Goal: Task Accomplishment & Management: Manage account settings

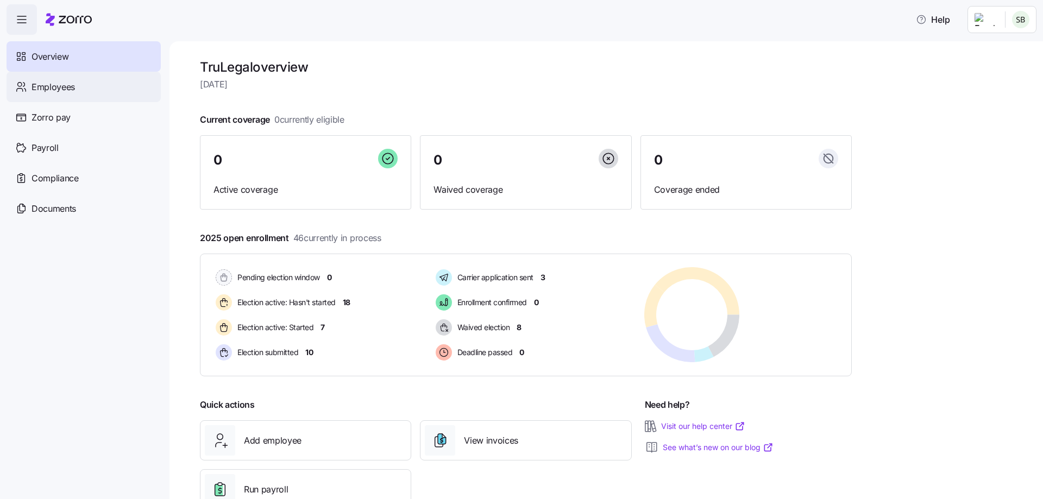
click at [74, 95] on div "Employees" at bounding box center [84, 87] width 154 height 30
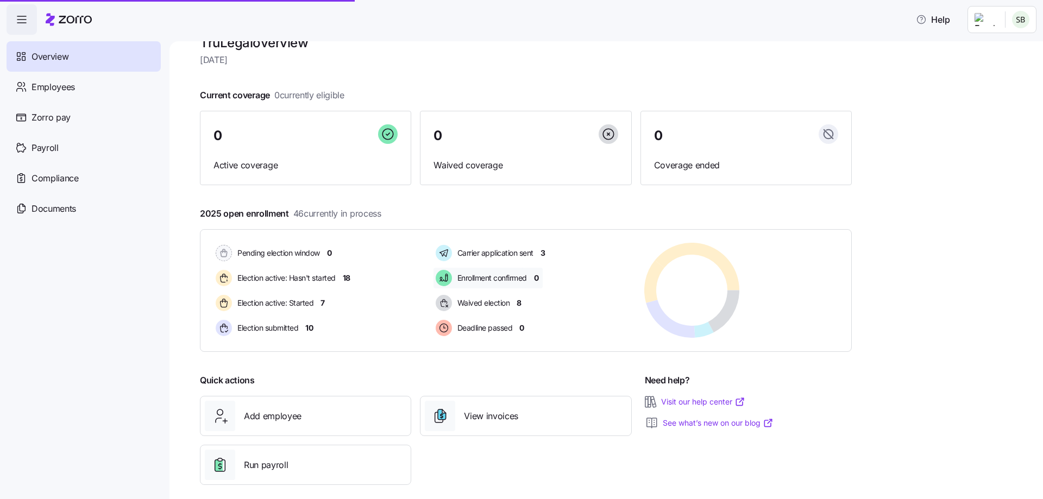
scroll to position [36, 0]
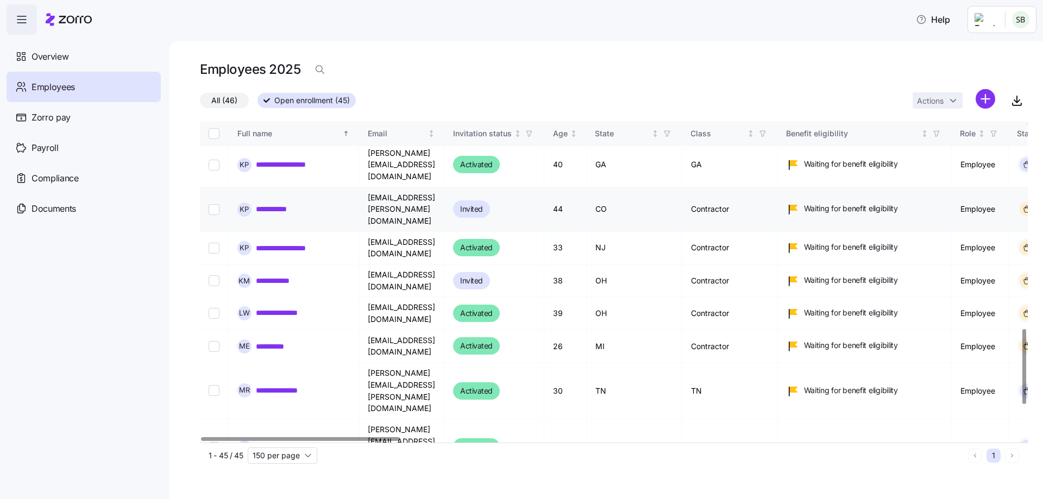
scroll to position [1017, 0]
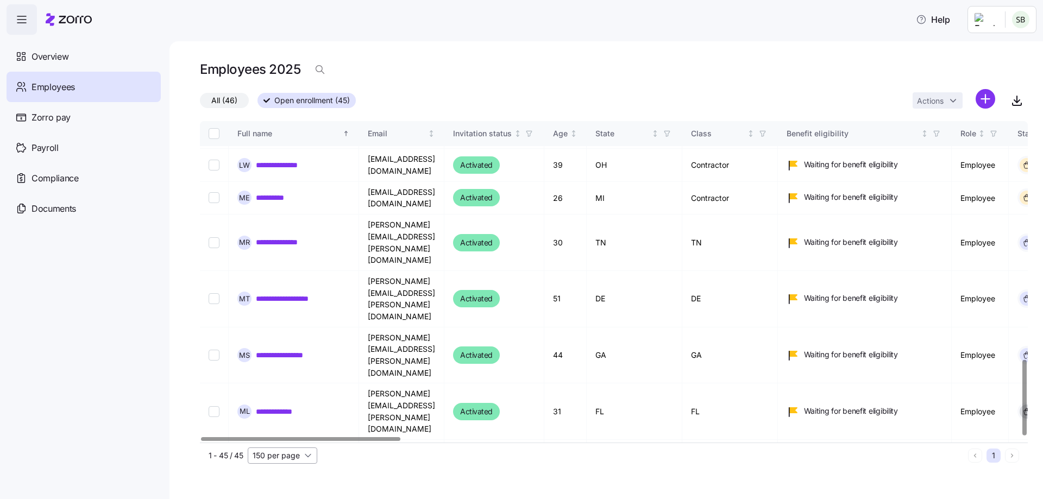
click at [290, 455] on input "150 per page" at bounding box center [283, 456] width 70 height 16
drag, startPoint x: 286, startPoint y: 436, endPoint x: 347, endPoint y: 444, distance: 61.4
click at [286, 436] on span "150 per page" at bounding box center [280, 431] width 47 height 12
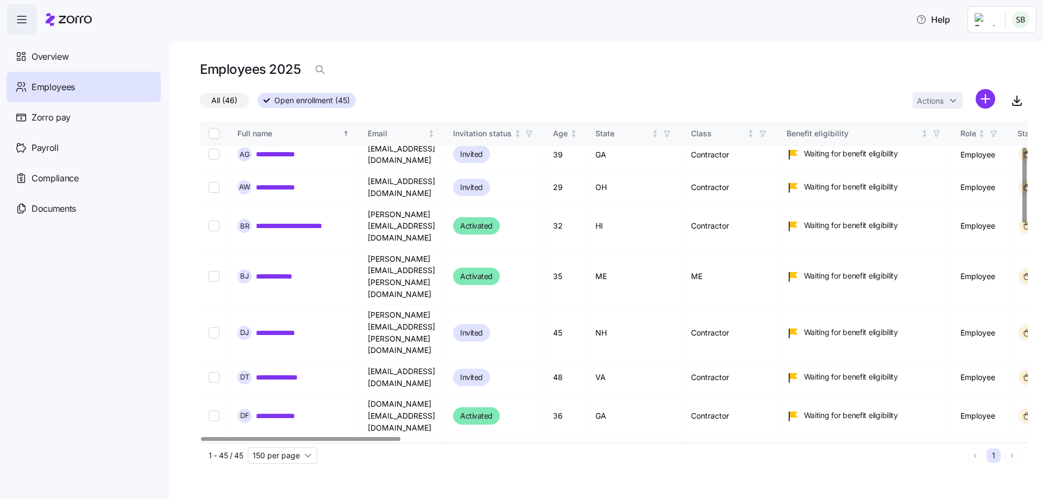
scroll to position [109, 0]
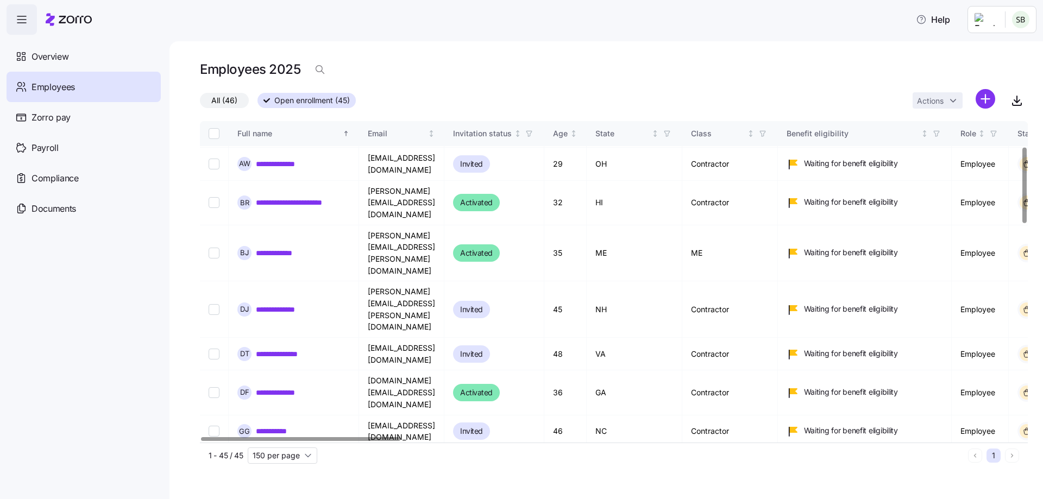
click at [213, 492] on input "Select record 12" at bounding box center [214, 497] width 11 height 11
click at [945, 106] on html "**********" at bounding box center [521, 246] width 1043 height 493
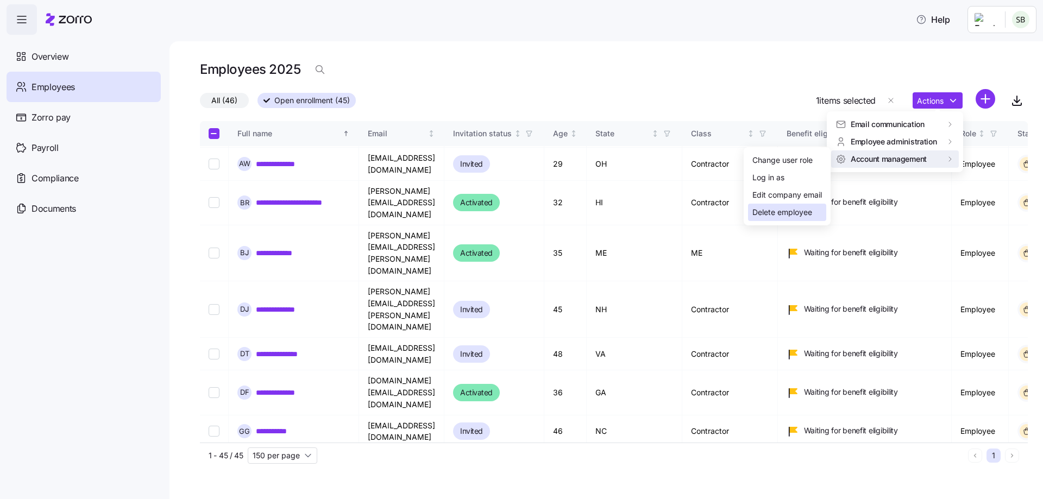
click at [786, 207] on div "Delete employee" at bounding box center [782, 212] width 60 height 12
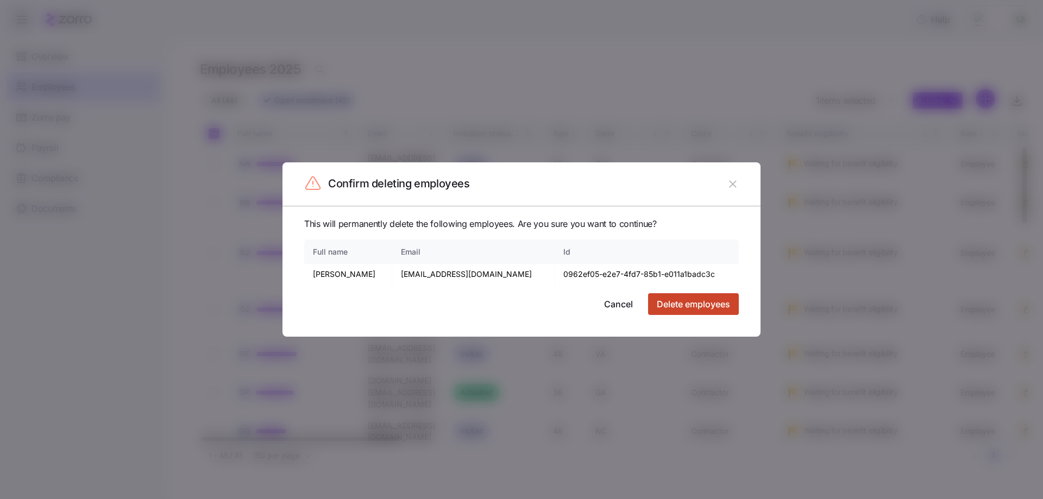
click at [689, 300] on span "Delete employees" at bounding box center [693, 304] width 73 height 13
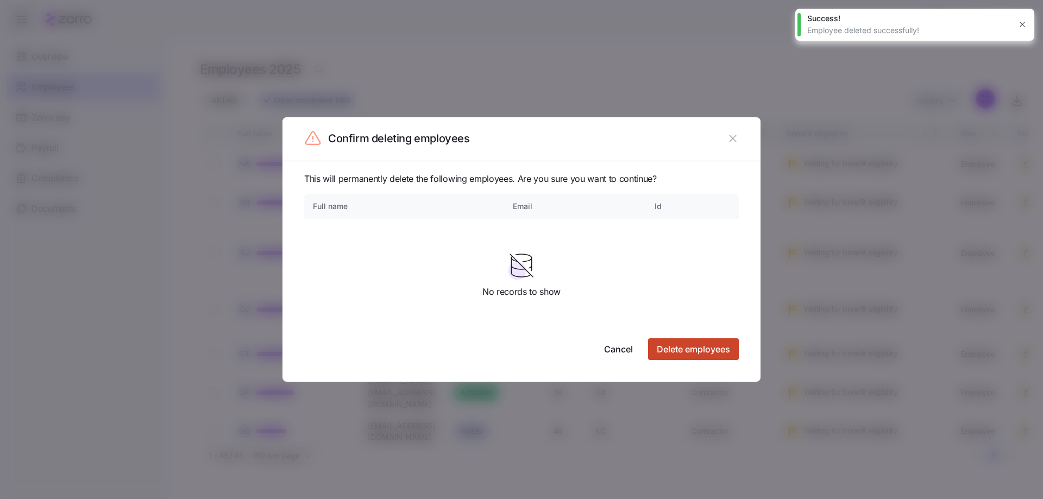
checkbox input "false"
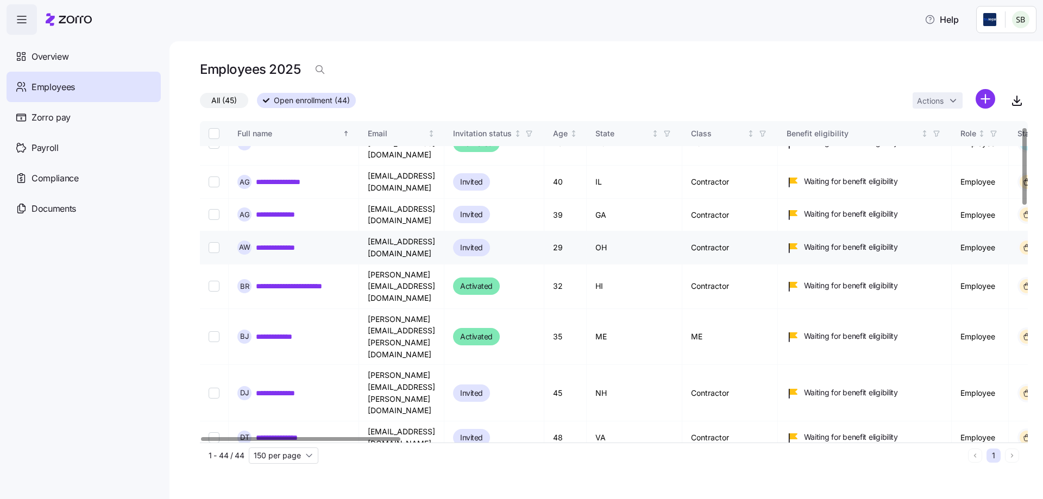
scroll to position [0, 0]
